Goal: Complete application form: Complete application form

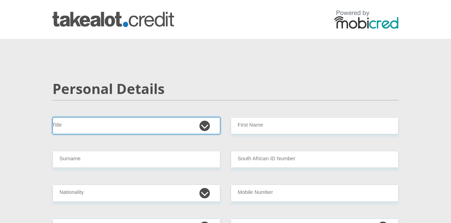
click at [52, 117] on select "Mr Ms Mrs Dr [PERSON_NAME]" at bounding box center [136, 125] width 168 height 17
select select "Mr"
click option "Mr" at bounding box center [0, 0] width 0 height 0
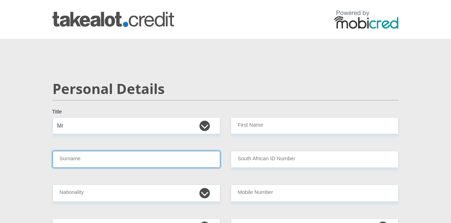
click at [101, 159] on input "Surname" at bounding box center [136, 159] width 168 height 17
type input "[PERSON_NAME]"
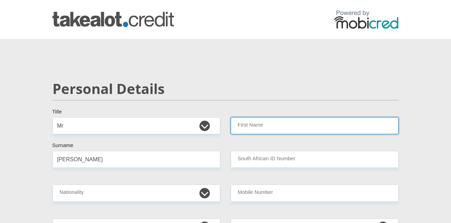
click at [299, 131] on input "First Name" at bounding box center [315, 125] width 168 height 17
type input "[PERSON_NAME]"
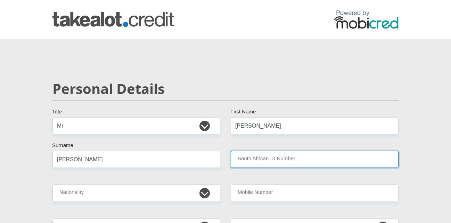
click at [317, 155] on input "South African ID Number" at bounding box center [315, 159] width 168 height 17
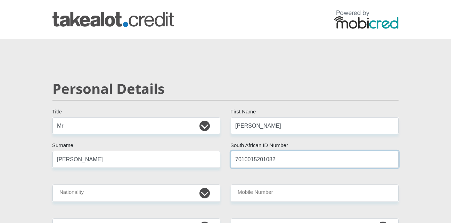
type input "7010015201082"
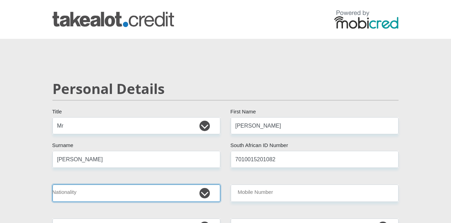
select select "ZAF"
click option "[GEOGRAPHIC_DATA]" at bounding box center [0, 0] width 0 height 0
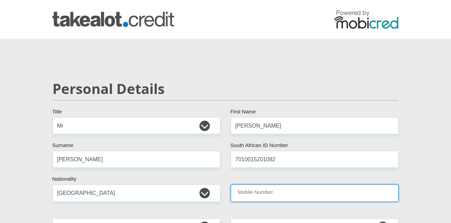
click at [325, 190] on input "Mobile Number" at bounding box center [315, 193] width 168 height 17
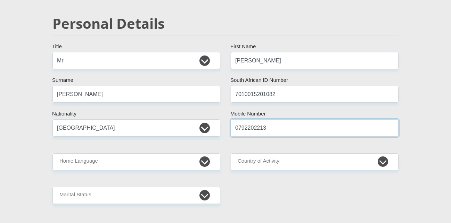
scroll to position [71, 0]
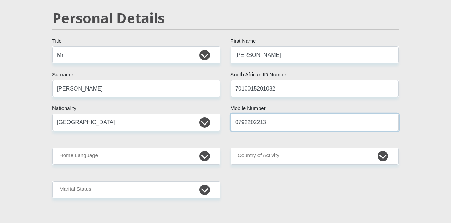
type input "0792202213"
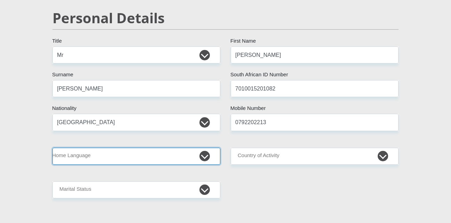
click at [52, 148] on select "Afrikaans English Sepedi South Ndebele Southern Sotho Swati Tsonga Tswana Venda…" at bounding box center [136, 156] width 168 height 17
select select "eng"
click option "English" at bounding box center [0, 0] width 0 height 0
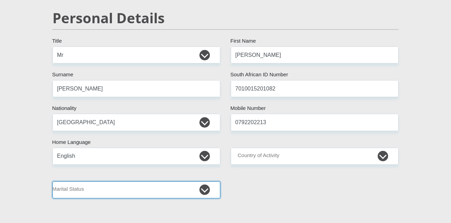
click at [52, 182] on select "Married ANC Single Divorced Widowed Married COP or Customary Law" at bounding box center [136, 190] width 168 height 17
select select "5"
click option "Married COP or Customary Law" at bounding box center [0, 0] width 0 height 0
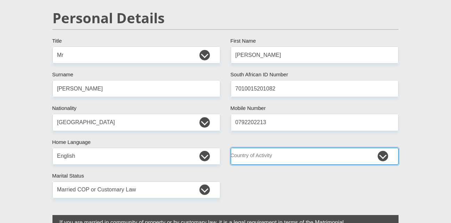
select select "ZAF"
click option "[GEOGRAPHIC_DATA]" at bounding box center [0, 0] width 0 height 0
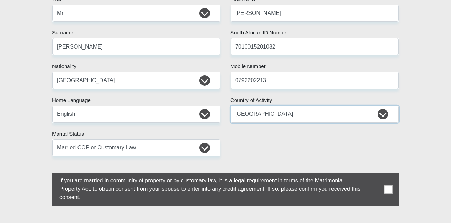
scroll to position [142, 0]
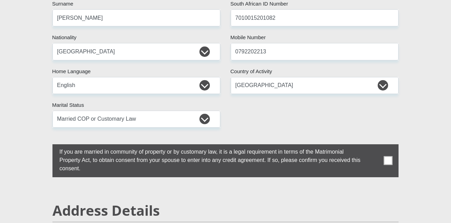
click at [387, 161] on span at bounding box center [388, 161] width 9 height 9
click at [45, 146] on input "checkbox" at bounding box center [45, 146] width 0 height 0
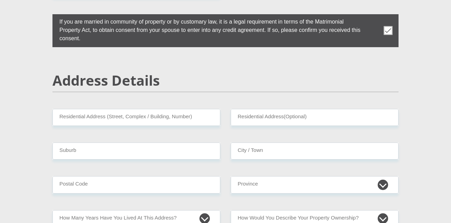
scroll to position [283, 0]
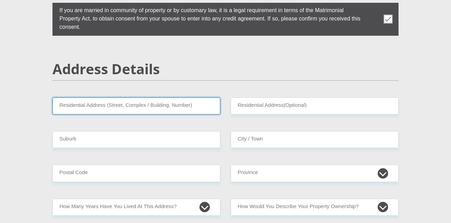
click at [142, 103] on input "Residential Address (Street, Complex / Building, Number)" at bounding box center [136, 106] width 168 height 17
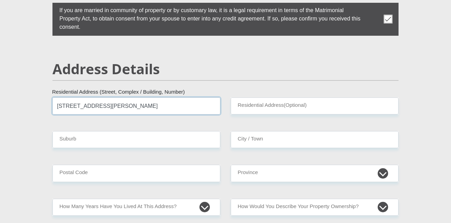
type input "[STREET_ADDRESS][PERSON_NAME]"
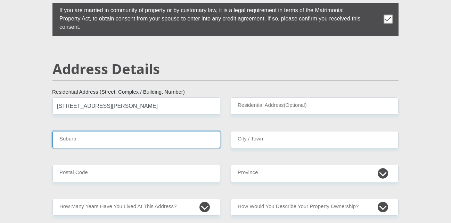
click at [132, 142] on input "Suburb" at bounding box center [136, 139] width 168 height 17
click at [69, 138] on input "Bosmnt" at bounding box center [136, 139] width 168 height 17
type input "Bosmont"
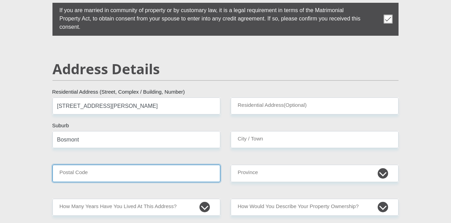
click at [77, 171] on input "Postal Code" at bounding box center [136, 173] width 168 height 17
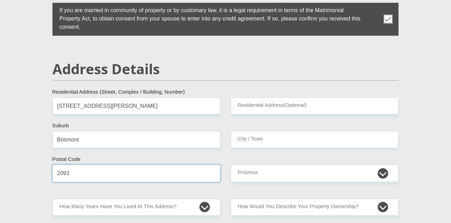
type input "2093"
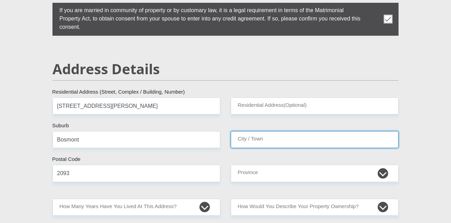
click at [266, 142] on input "City / Town" at bounding box center [315, 139] width 168 height 17
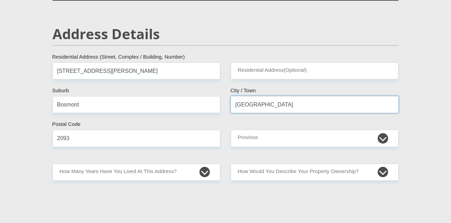
scroll to position [319, 0]
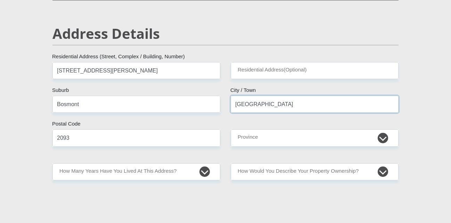
type input "[GEOGRAPHIC_DATA]"
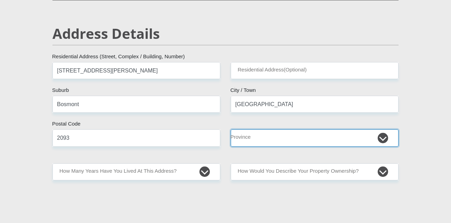
click at [231, 130] on select "Eastern Cape Free State [GEOGRAPHIC_DATA] [GEOGRAPHIC_DATA][DATE] [GEOGRAPHIC_D…" at bounding box center [315, 138] width 168 height 17
select select "Gauteng"
click option "Gauteng" at bounding box center [0, 0] width 0 height 0
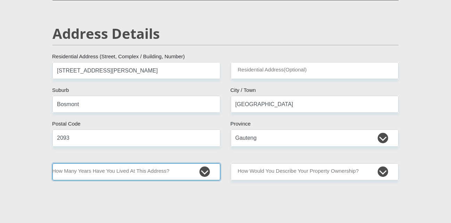
click at [52, 164] on select "less than 1 year 1-3 years 3-5 years 5+ years" at bounding box center [136, 172] width 168 height 17
select select "2"
click option "1-3 years" at bounding box center [0, 0] width 0 height 0
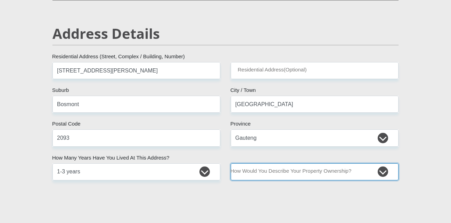
click at [231, 164] on select "Owned Rented Family Owned Company Dwelling" at bounding box center [315, 172] width 168 height 17
select select "Rented"
click option "Rented" at bounding box center [0, 0] width 0 height 0
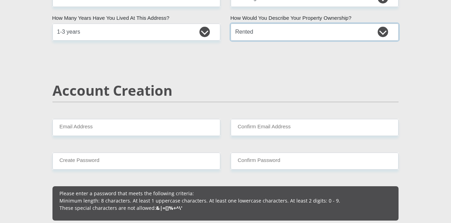
scroll to position [460, 0]
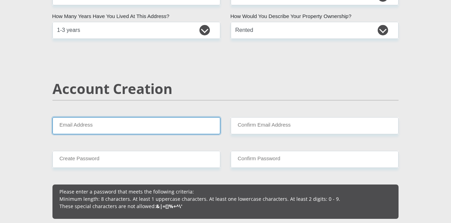
click at [158, 128] on input "Email Address" at bounding box center [136, 125] width 168 height 17
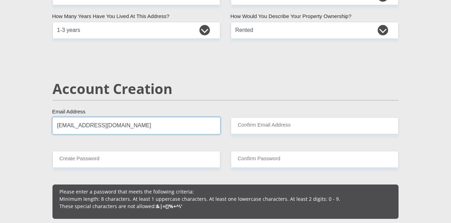
type input "[EMAIL_ADDRESS][DOMAIN_NAME]"
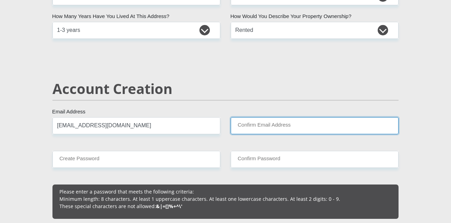
click at [312, 126] on input "Confirm Email Address" at bounding box center [315, 125] width 168 height 17
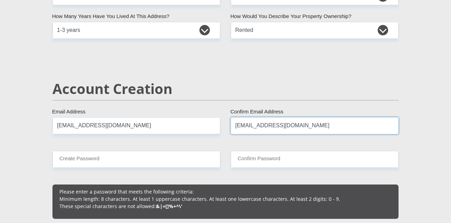
type input "[EMAIL_ADDRESS][DOMAIN_NAME]"
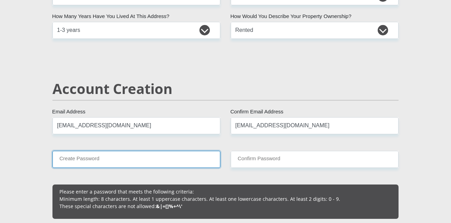
click at [144, 159] on input "Create Password" at bounding box center [136, 159] width 168 height 17
type input "ReeMay@004!"
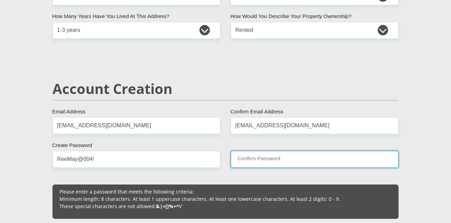
click at [306, 155] on input "Confirm Password" at bounding box center [315, 159] width 168 height 17
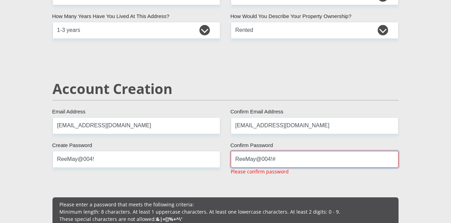
type input "ReeMay@004!#"
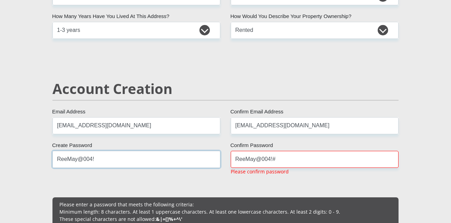
click at [166, 156] on input "ReeMay@004!" at bounding box center [136, 159] width 168 height 17
type input "ReeMay@004!#"
click at [341, 180] on div "ReeMay@004!# Confirm Password Please confirm password" at bounding box center [314, 166] width 178 height 30
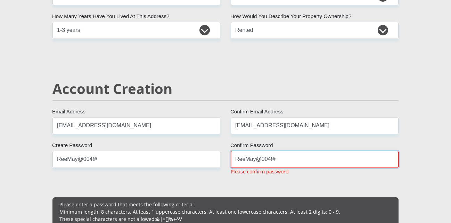
click at [302, 160] on input "ReeMay@004!#" at bounding box center [315, 159] width 168 height 17
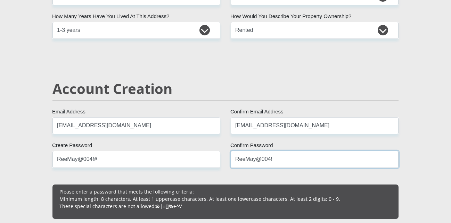
type input "ReeMay@004!#"
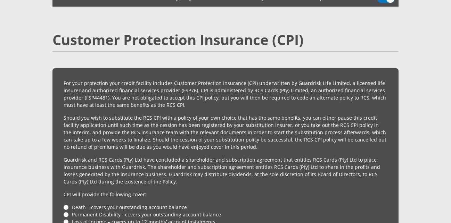
scroll to position [1310, 0]
